Goal: Transaction & Acquisition: Purchase product/service

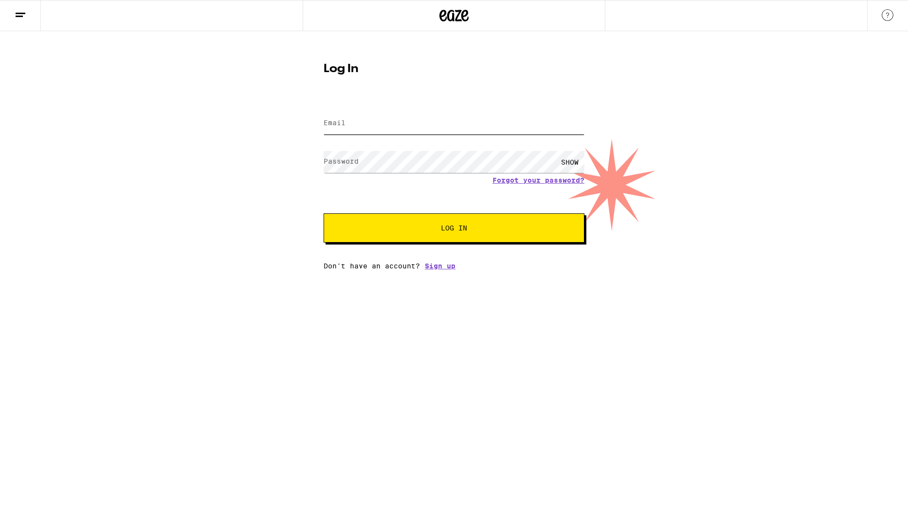
type input "[EMAIL_ADDRESS][DOMAIN_NAME]"
click at [445, 237] on button "Log In" at bounding box center [454, 227] width 261 height 29
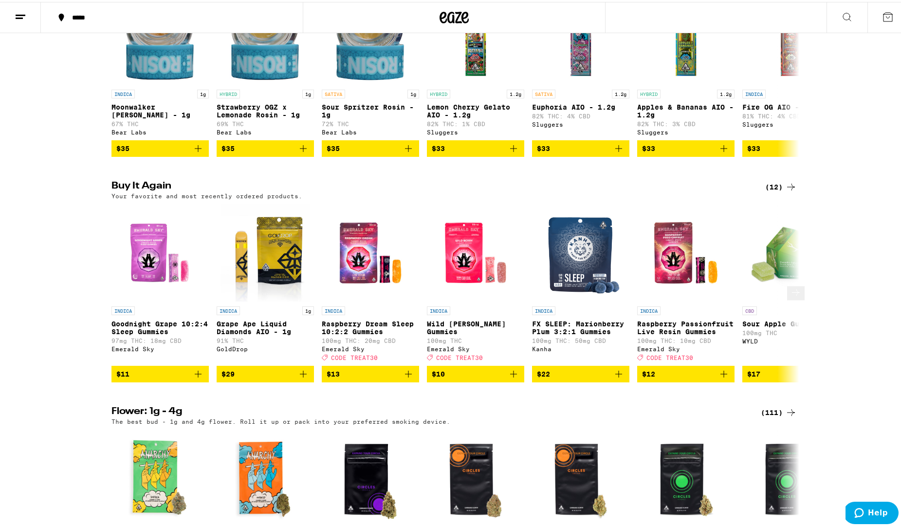
scroll to position [852, 0]
